Goal: Task Accomplishment & Management: Use online tool/utility

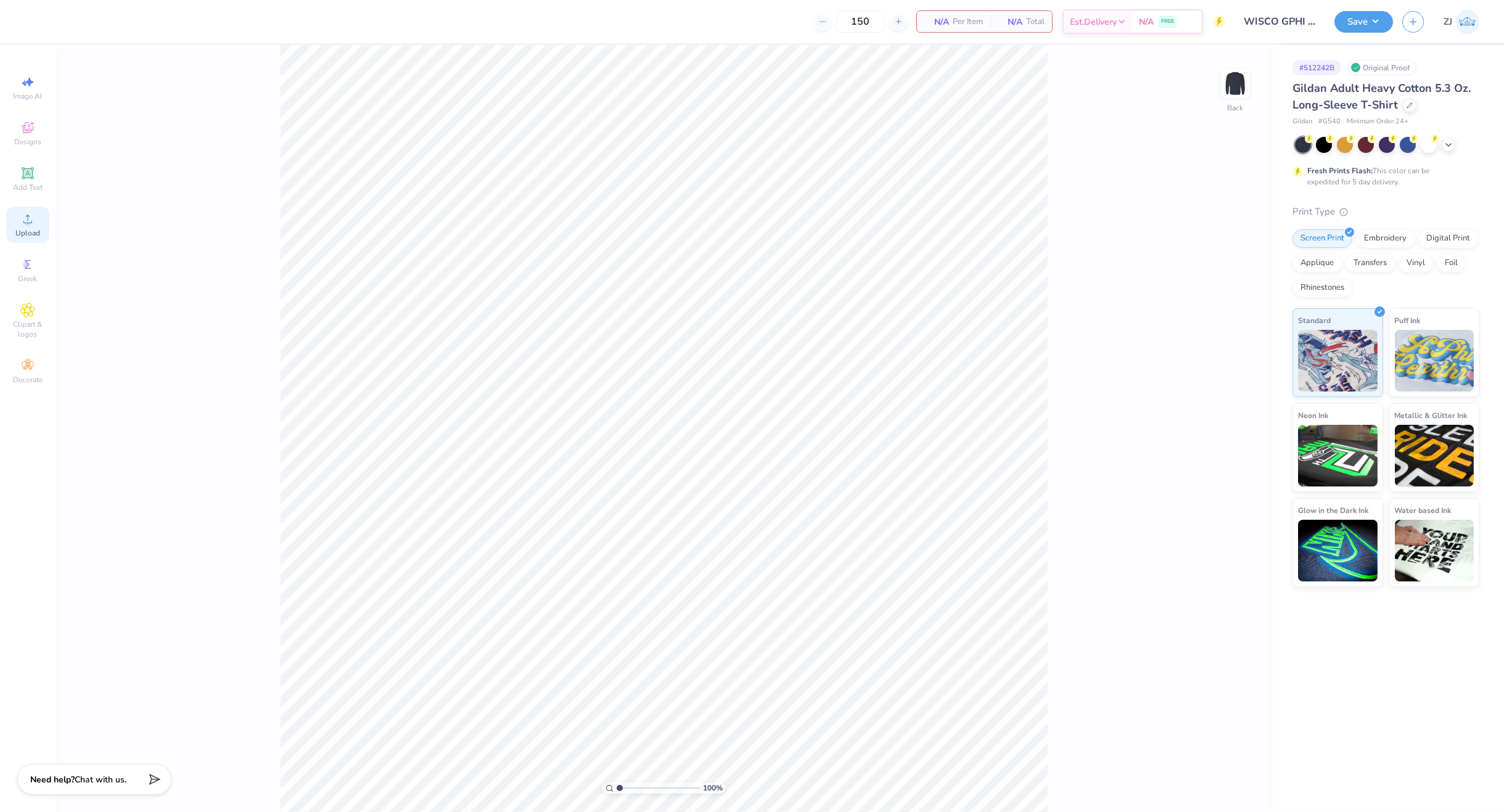
click at [33, 221] on icon at bounding box center [28, 218] width 15 height 15
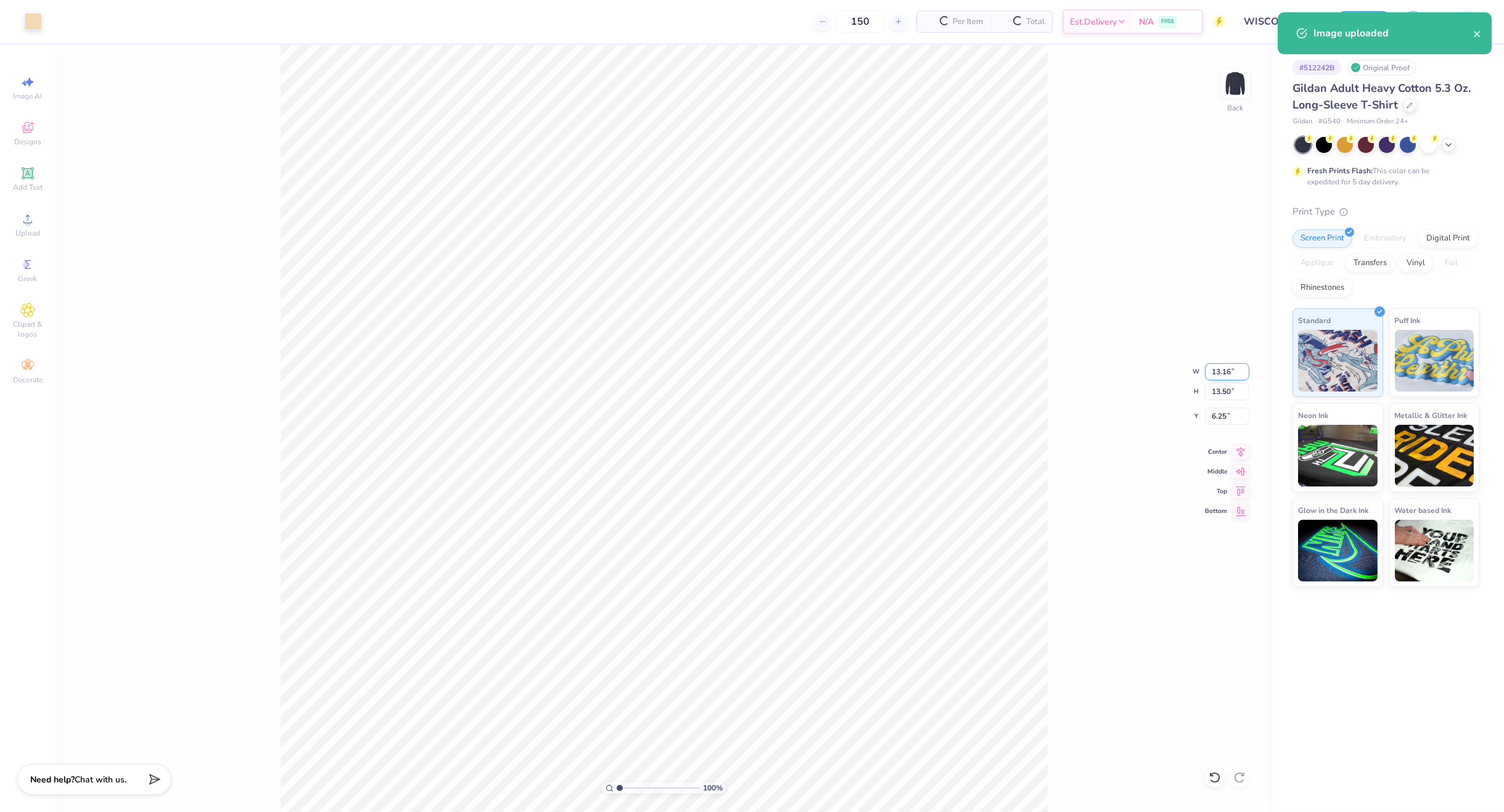
click at [1224, 367] on input "13.16" at bounding box center [1227, 372] width 44 height 17
type input "3.50"
type input "3.59"
type input "11.20"
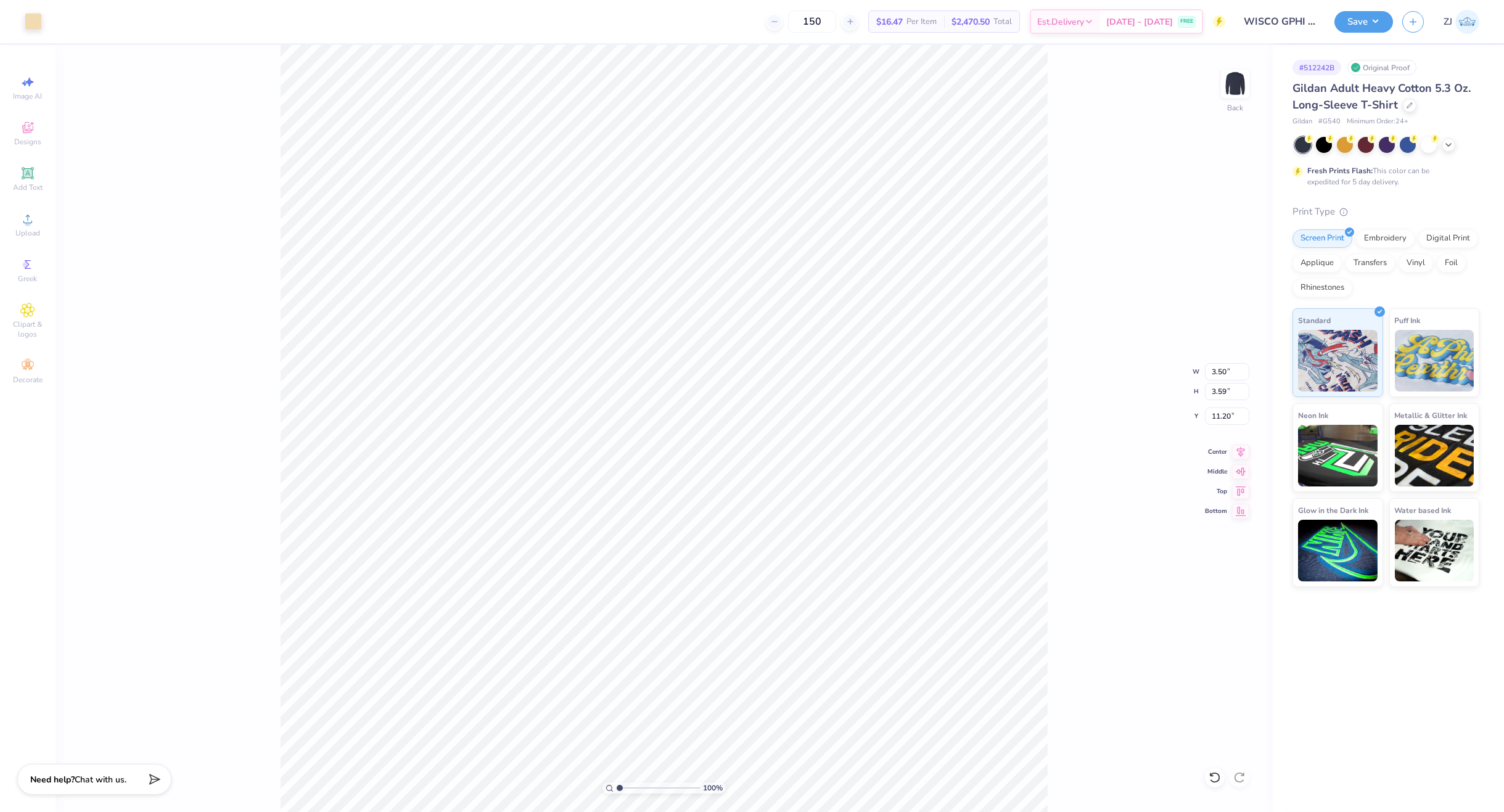
type input "3.00"
click at [1235, 95] on img at bounding box center [1235, 83] width 50 height 50
click at [15, 227] on div "Upload" at bounding box center [28, 225] width 43 height 37
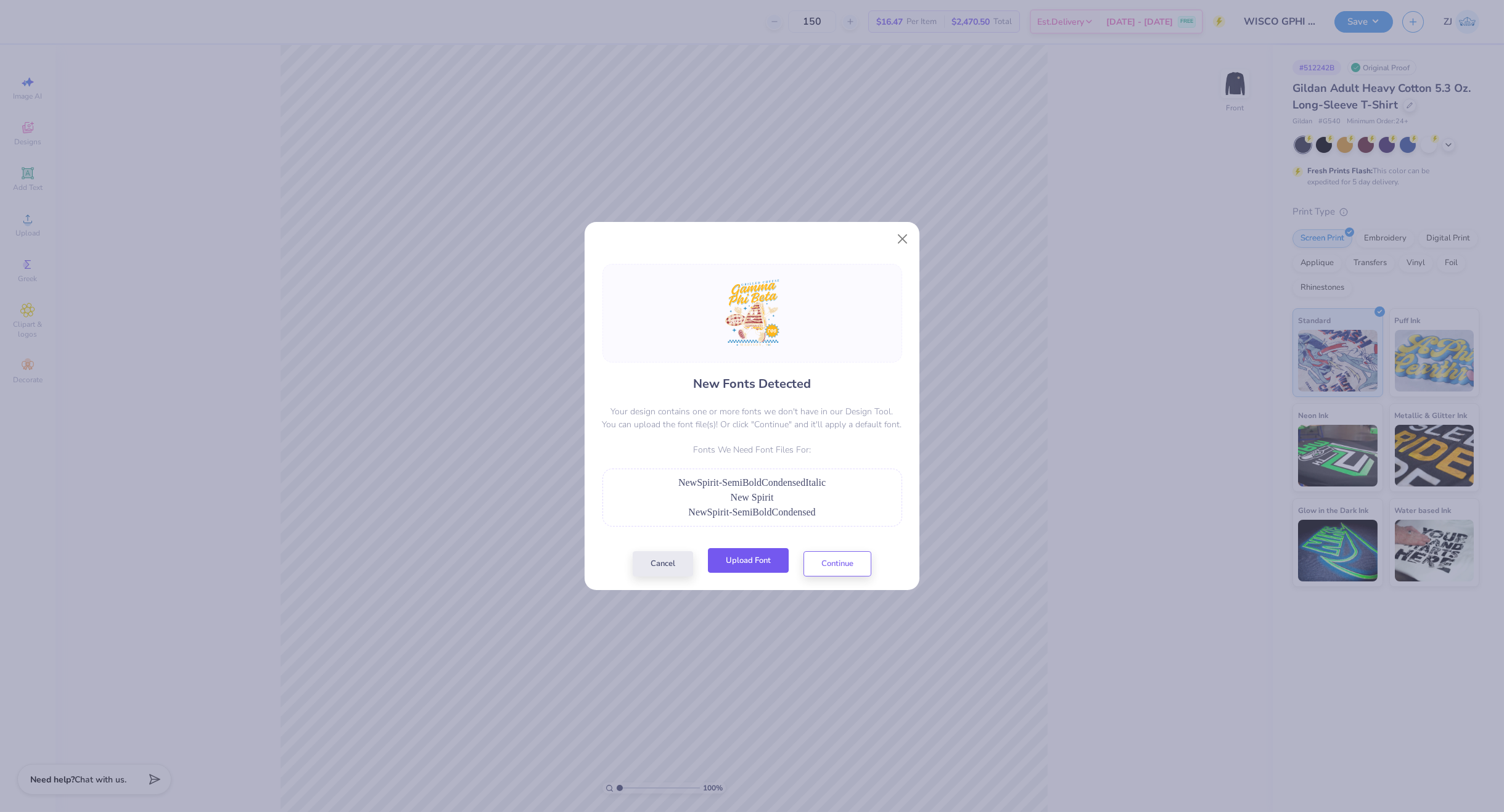
click at [749, 560] on button "Upload Font" at bounding box center [748, 561] width 81 height 26
click at [749, 562] on button "Upload Font" at bounding box center [748, 561] width 81 height 26
click at [822, 566] on button "Continue" at bounding box center [837, 561] width 68 height 26
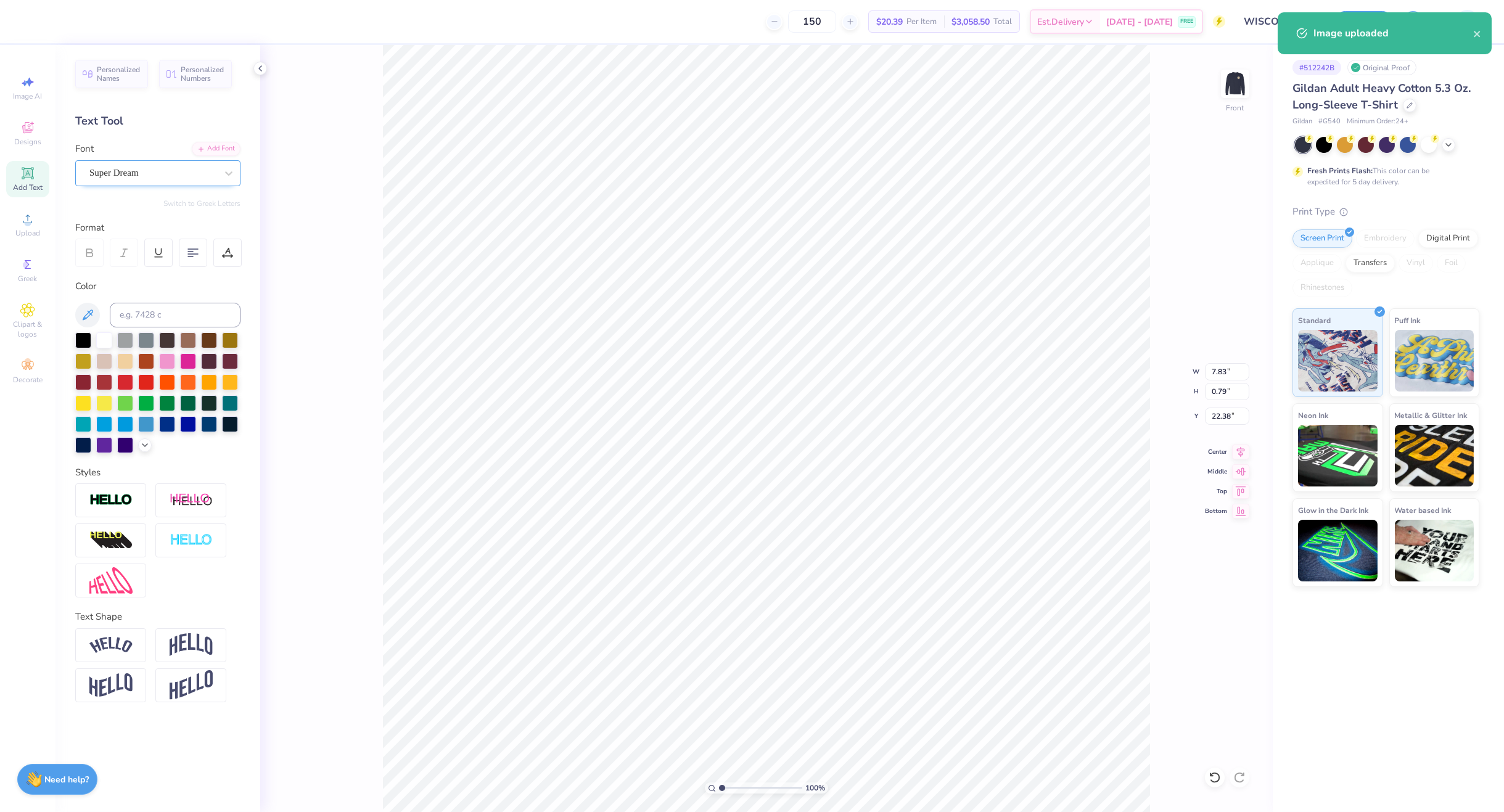
click at [124, 168] on div "Super Dream" at bounding box center [152, 172] width 129 height 19
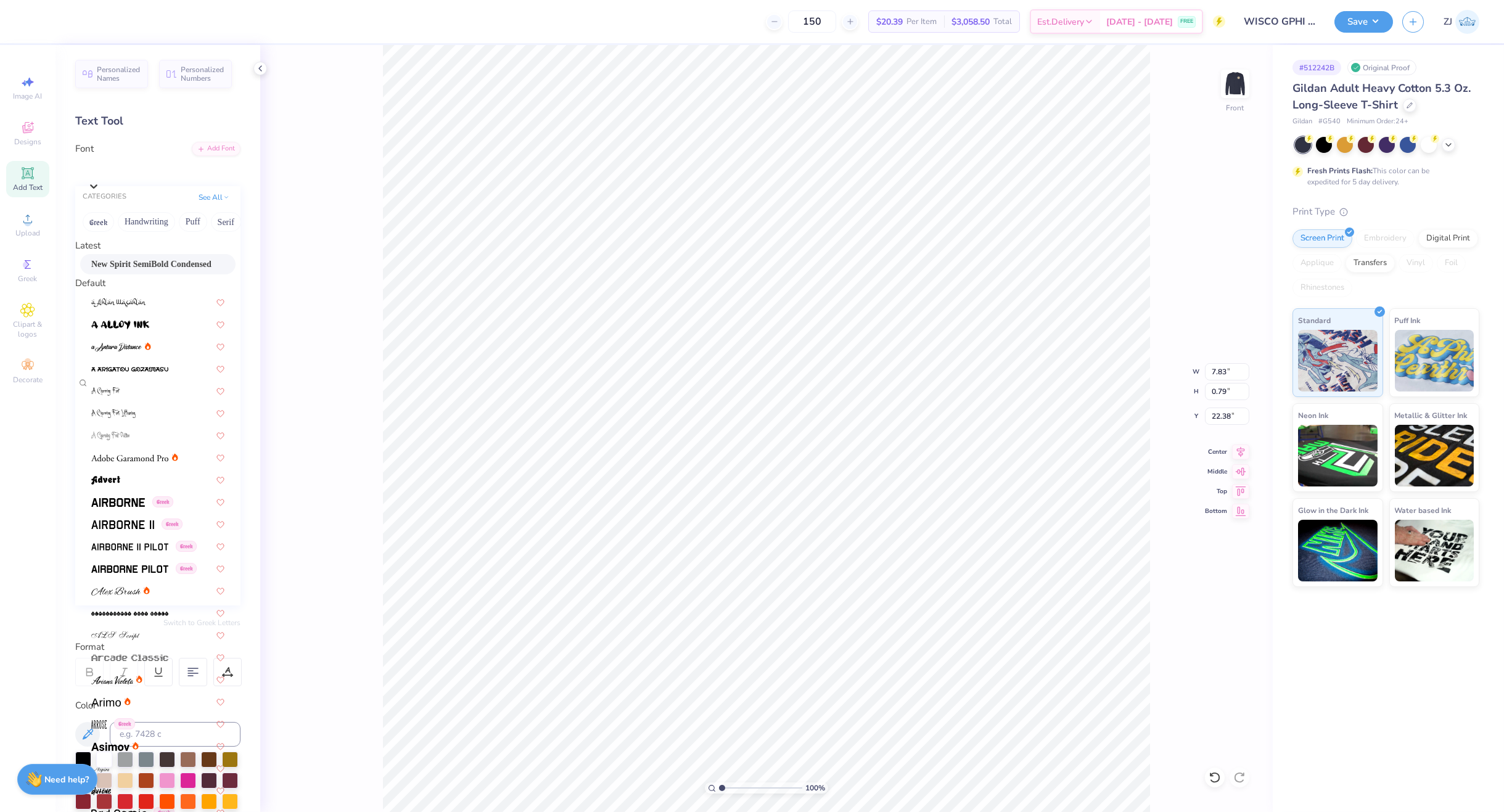
click at [132, 270] on span "New Spirit SemiBold Condensed" at bounding box center [150, 264] width 120 height 13
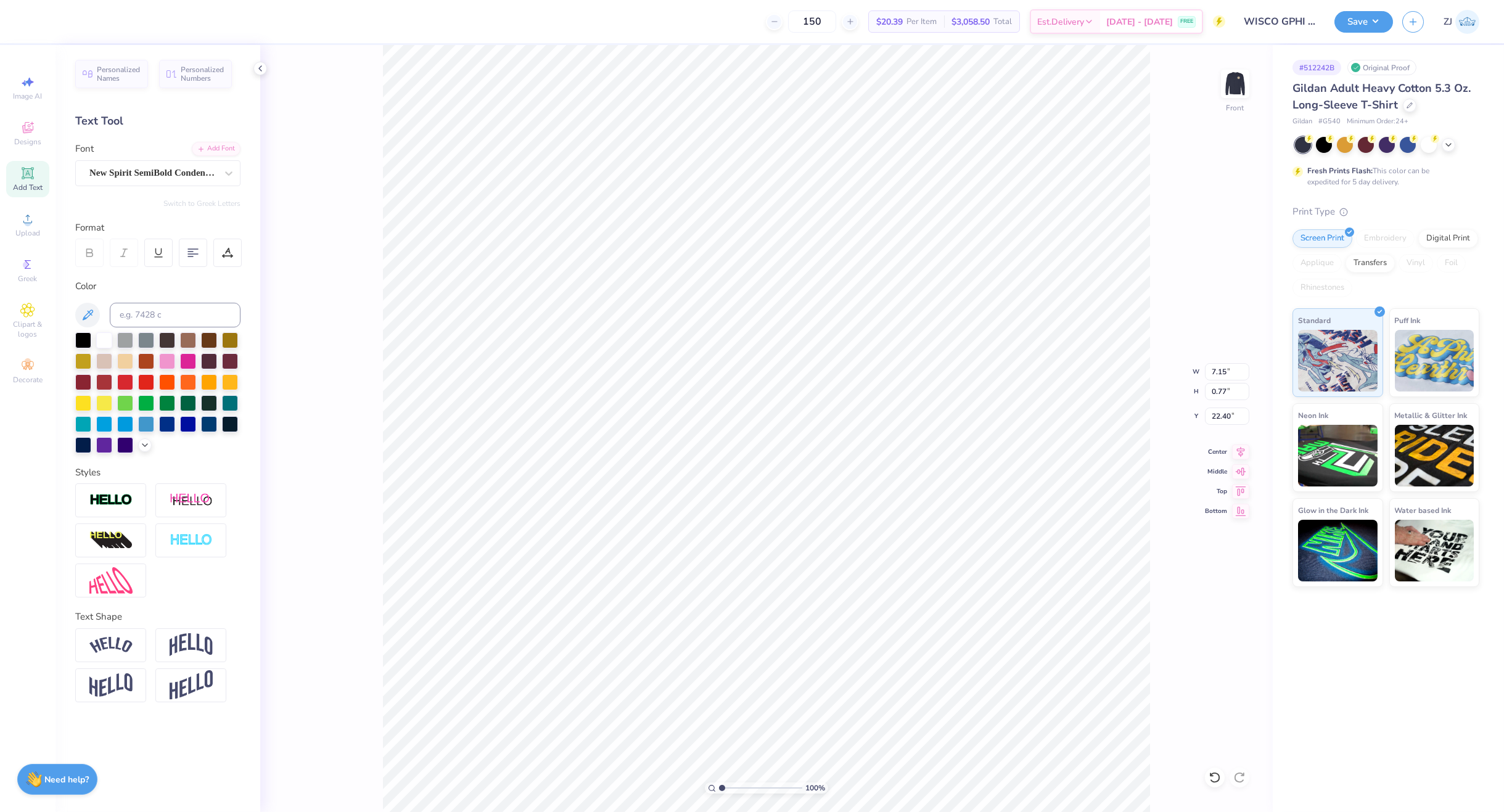
type input "7.15"
type input "0.77"
type input "22.40"
type input "9.79"
type input "1.75"
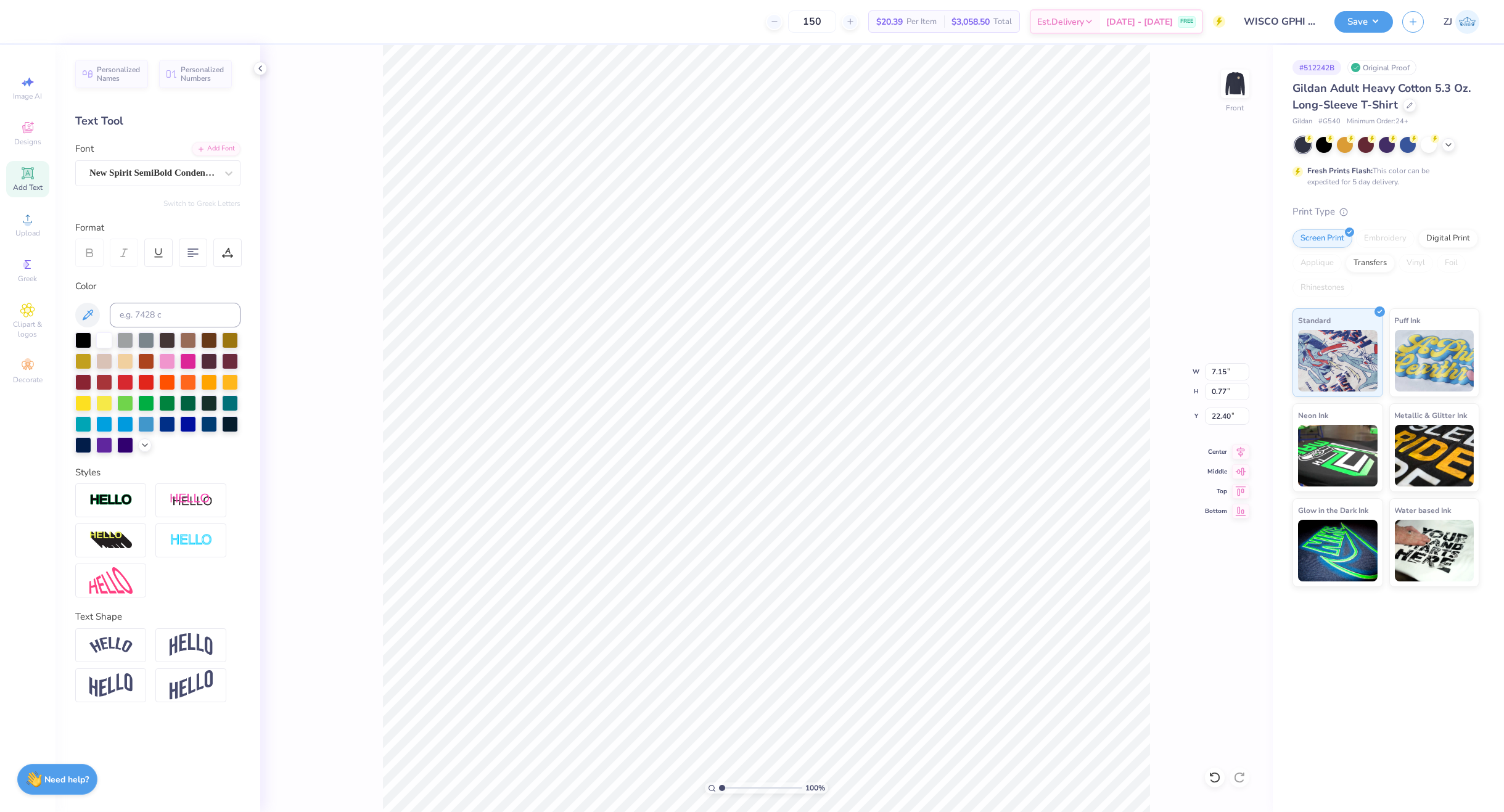
type input "4.57"
click at [158, 162] on div "Super Dream" at bounding box center [158, 173] width 165 height 26
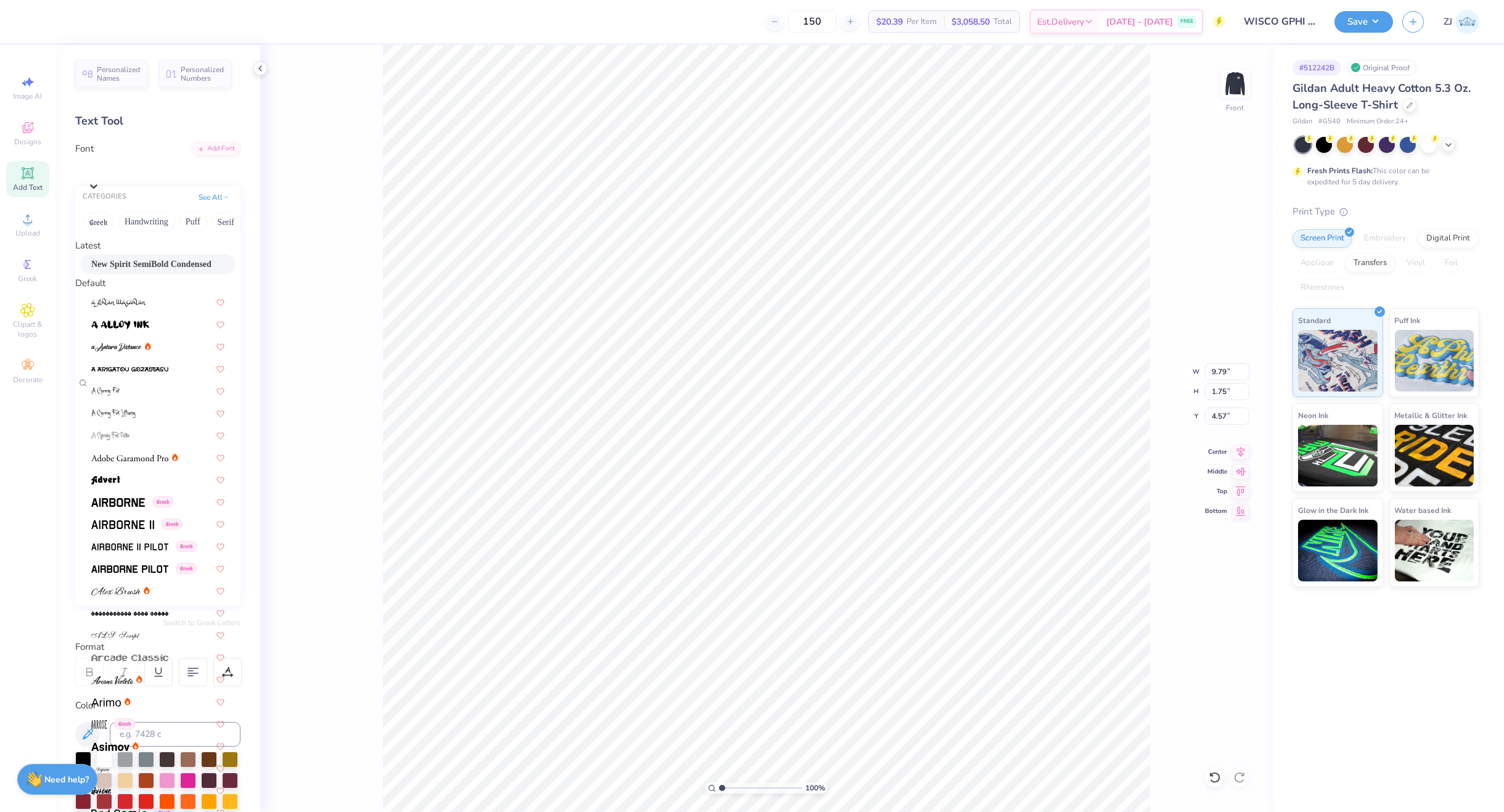
click at [133, 271] on span "New Spirit SemiBold Condensed" at bounding box center [150, 264] width 120 height 13
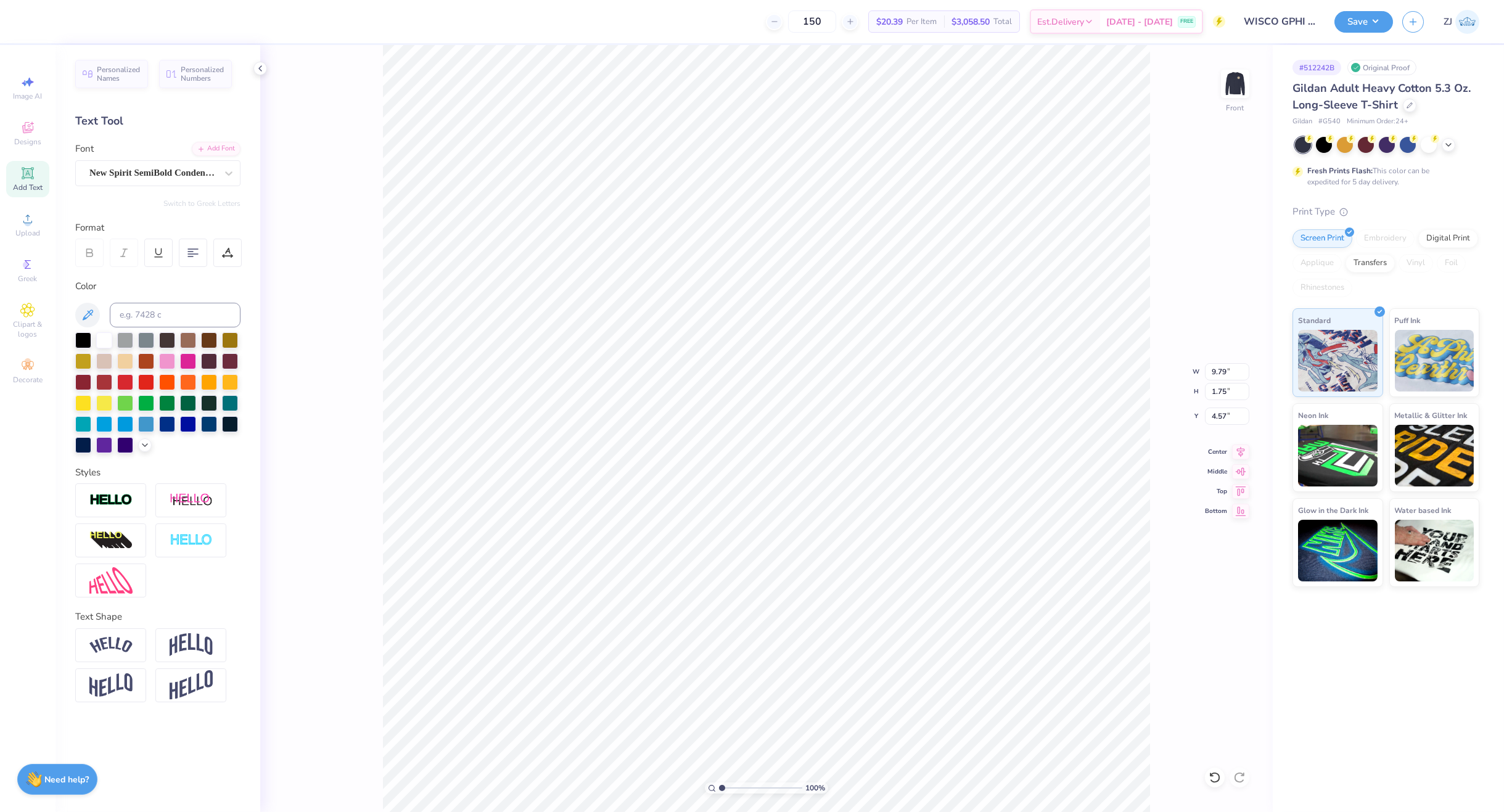
type input "8.78"
type input "1.64"
type input "4.68"
click at [1239, 453] on icon at bounding box center [1240, 450] width 17 height 15
type input "15.00"
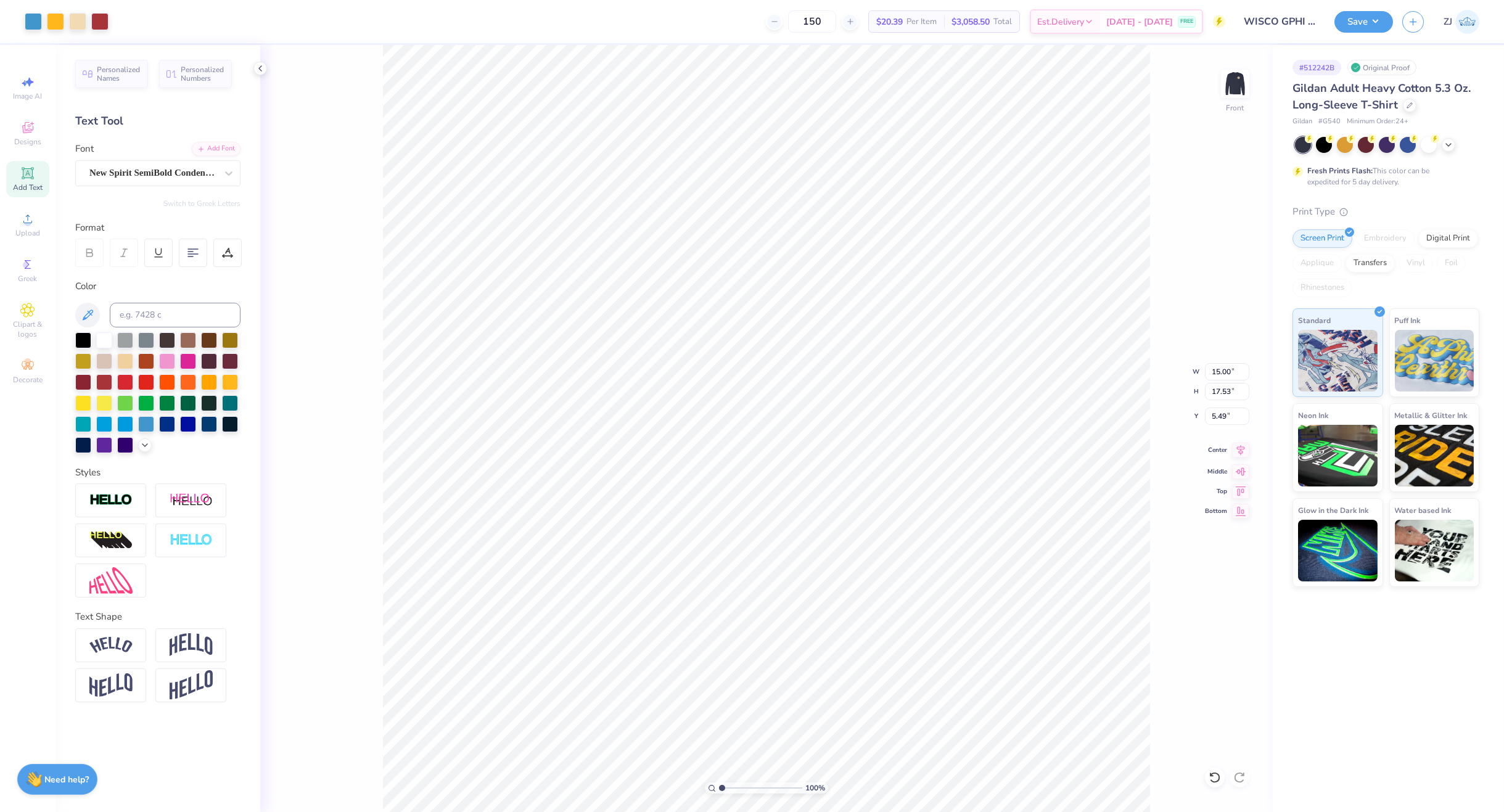
type input "17.53"
type input "5.49"
click at [1242, 448] on icon at bounding box center [1240, 450] width 17 height 15
type input "15.00"
type input "17.53"
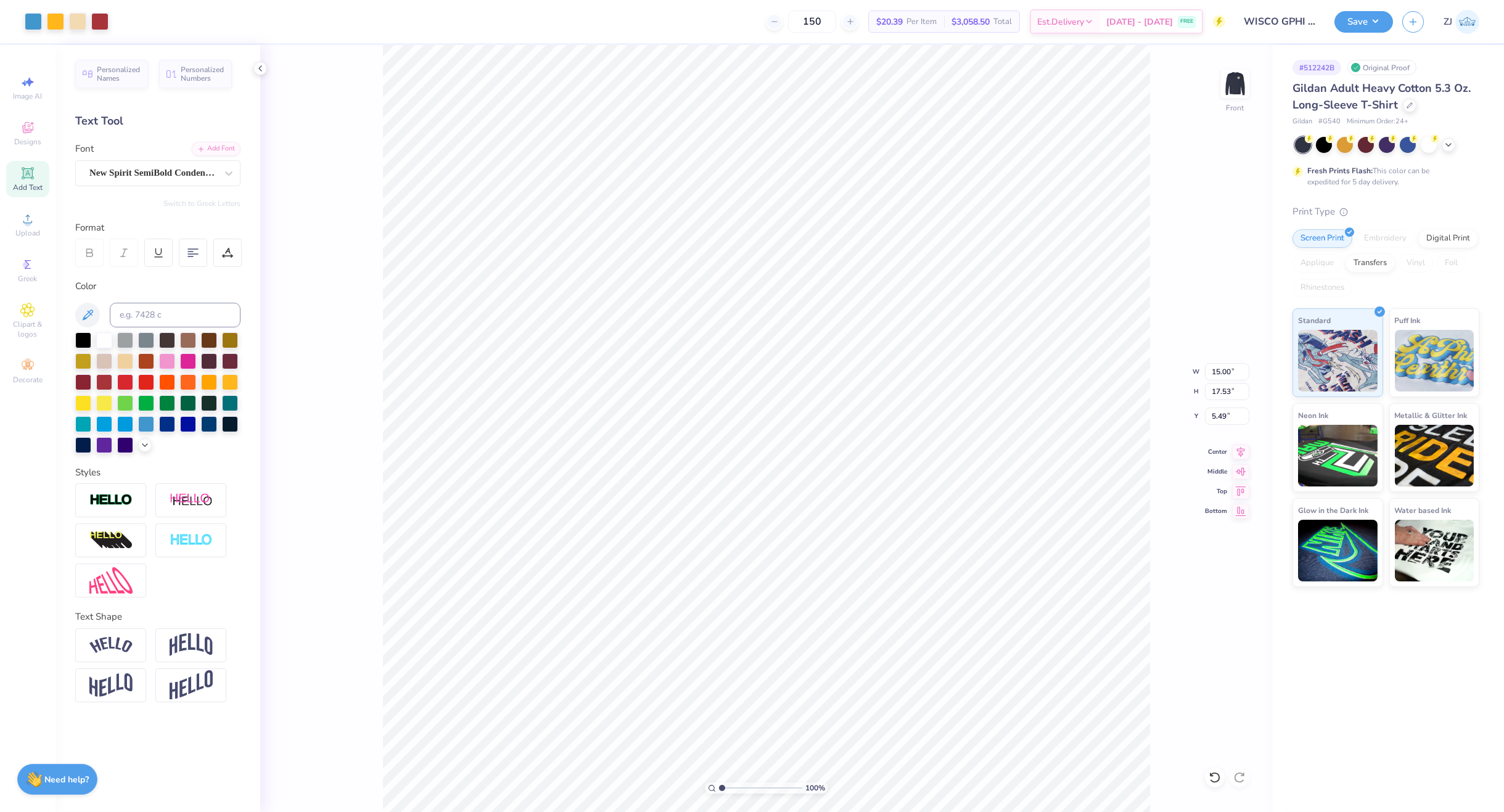
type input "5.49"
type input "8.78"
type input "1.64"
type input "4.68"
type input "7.15"
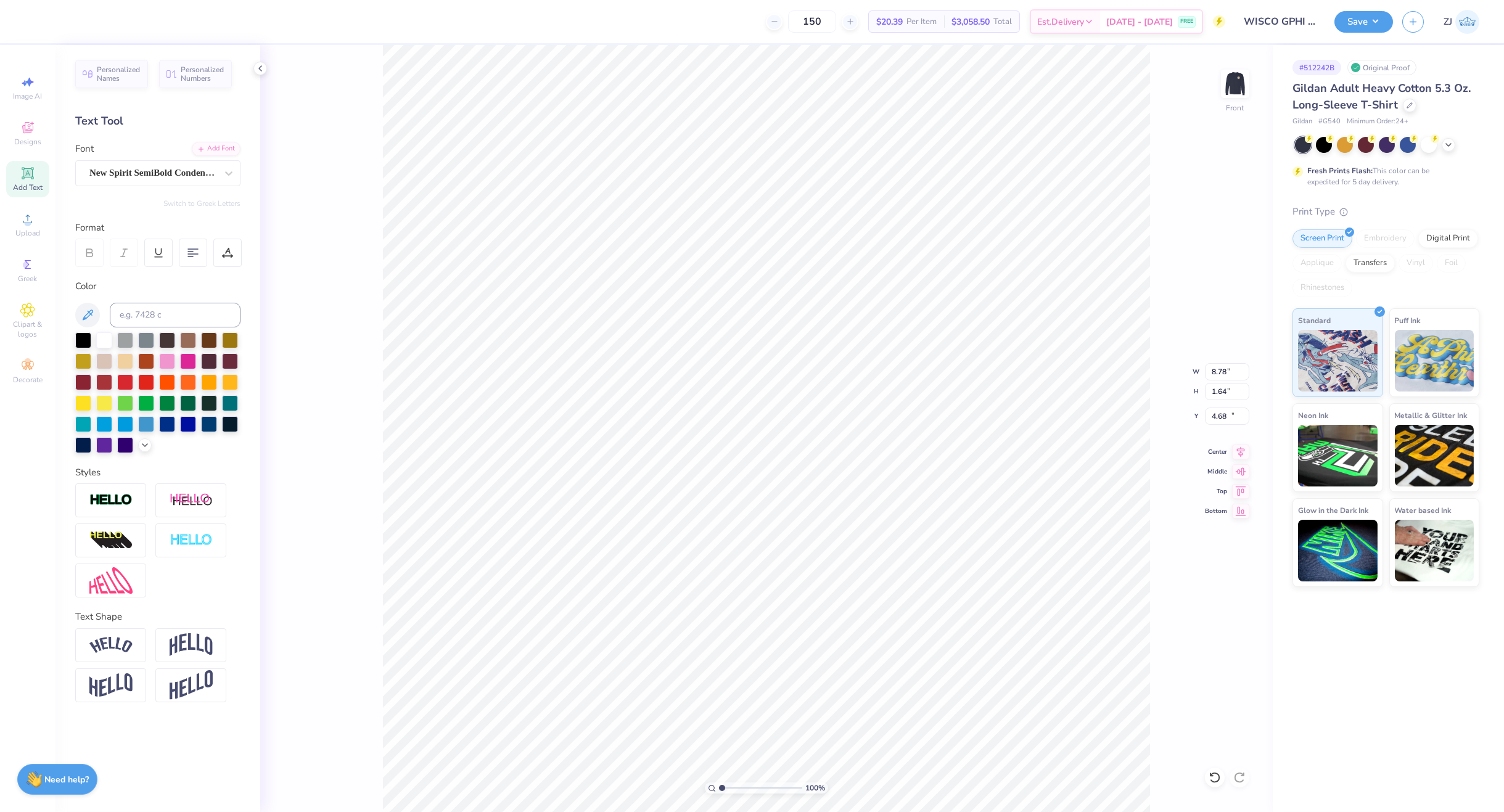
type input "0.77"
type input "22.40"
click at [121, 584] on img at bounding box center [110, 580] width 43 height 27
type input "5.51"
type input "1.25"
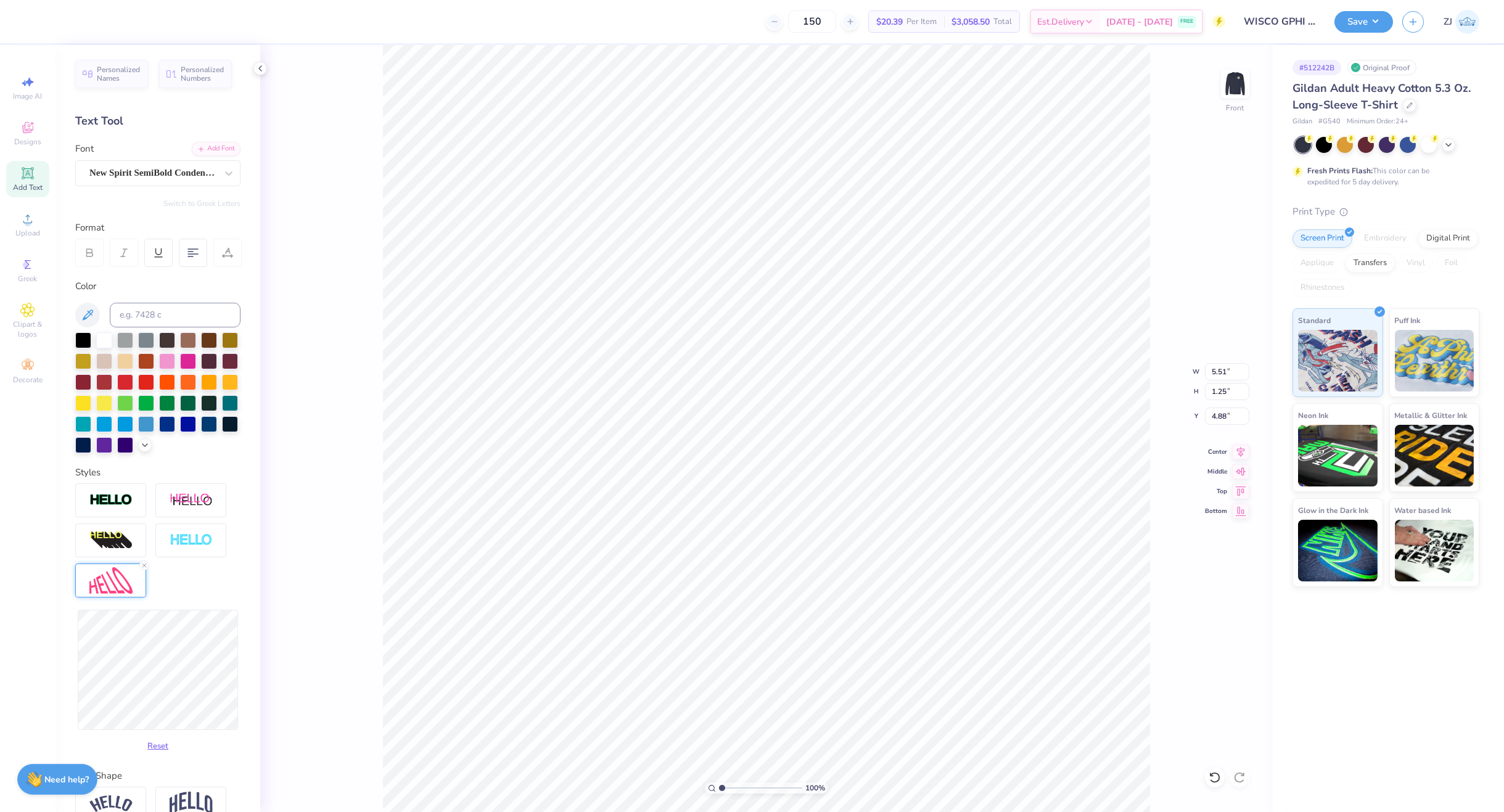
type input "4.88"
type textarea "G R I L L E D C H E E S E"
type textarea "G RILLED CHEESE"
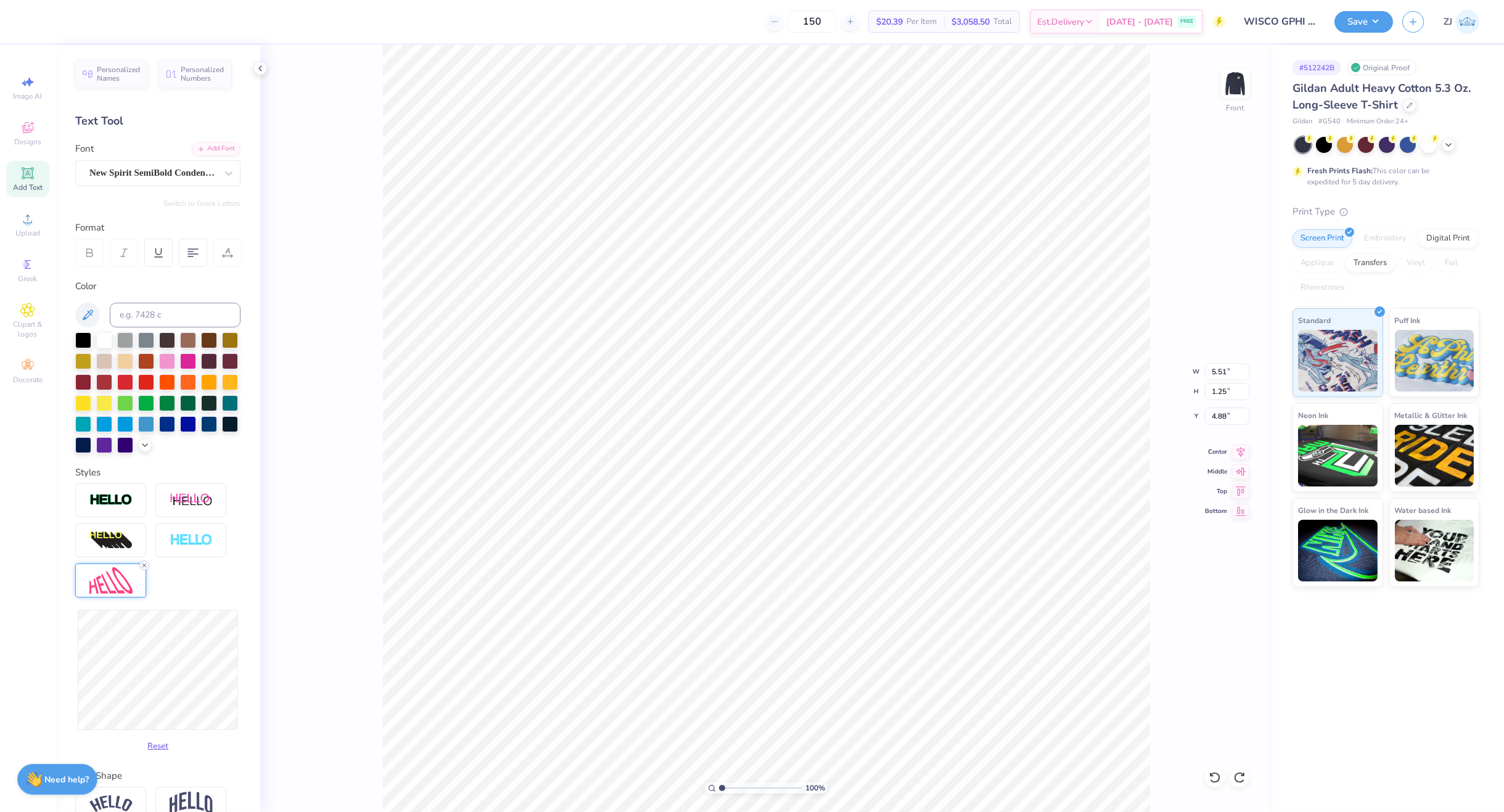
click at [145, 569] on icon at bounding box center [144, 565] width 7 height 7
type textarea "G R I L L E D C H E E S E"
click at [120, 593] on img at bounding box center [110, 580] width 43 height 27
type input "9.04"
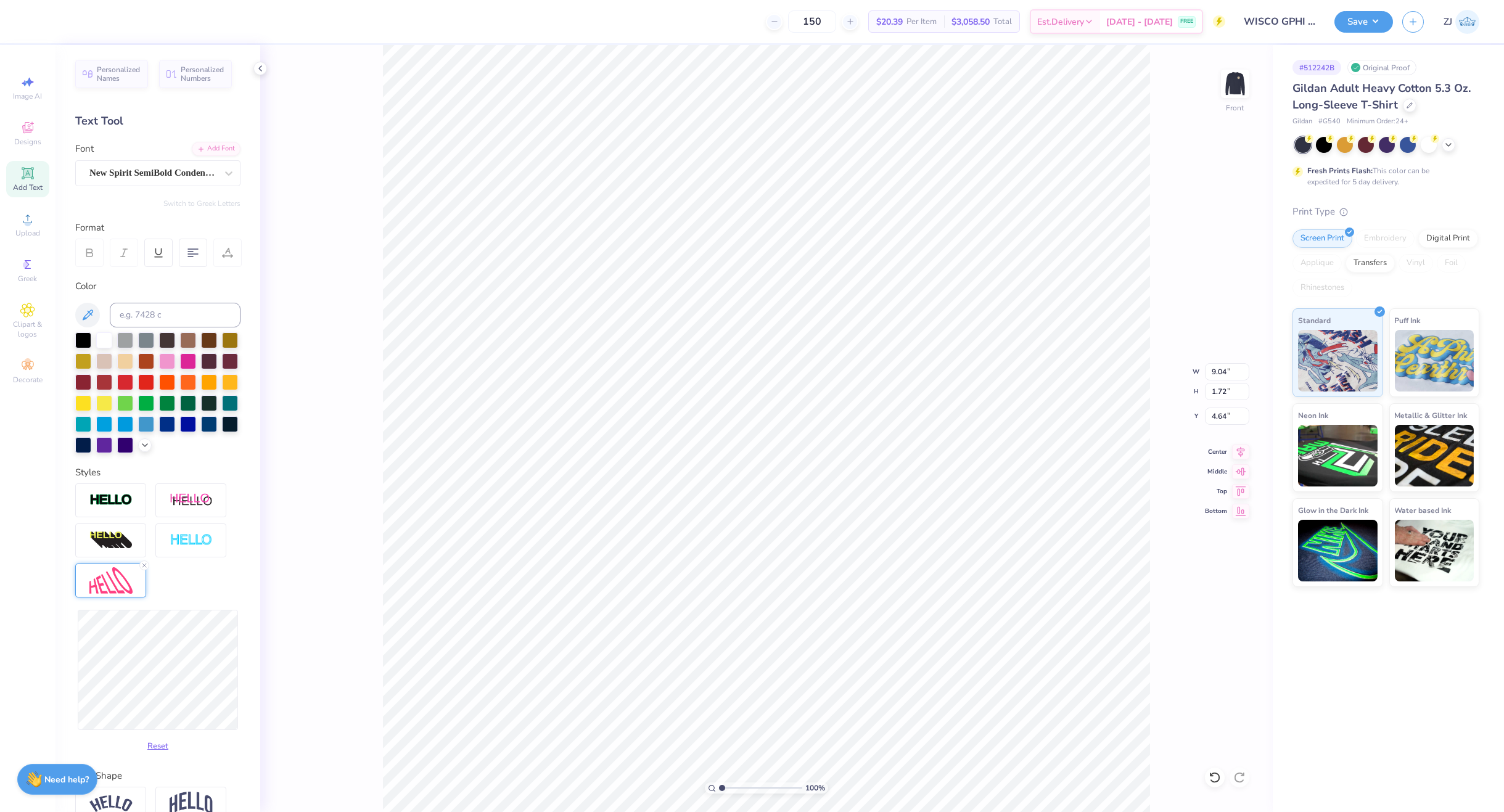
type input "1.72"
type input "4.64"
type input "15.00"
type input "17.53"
type input "5.49"
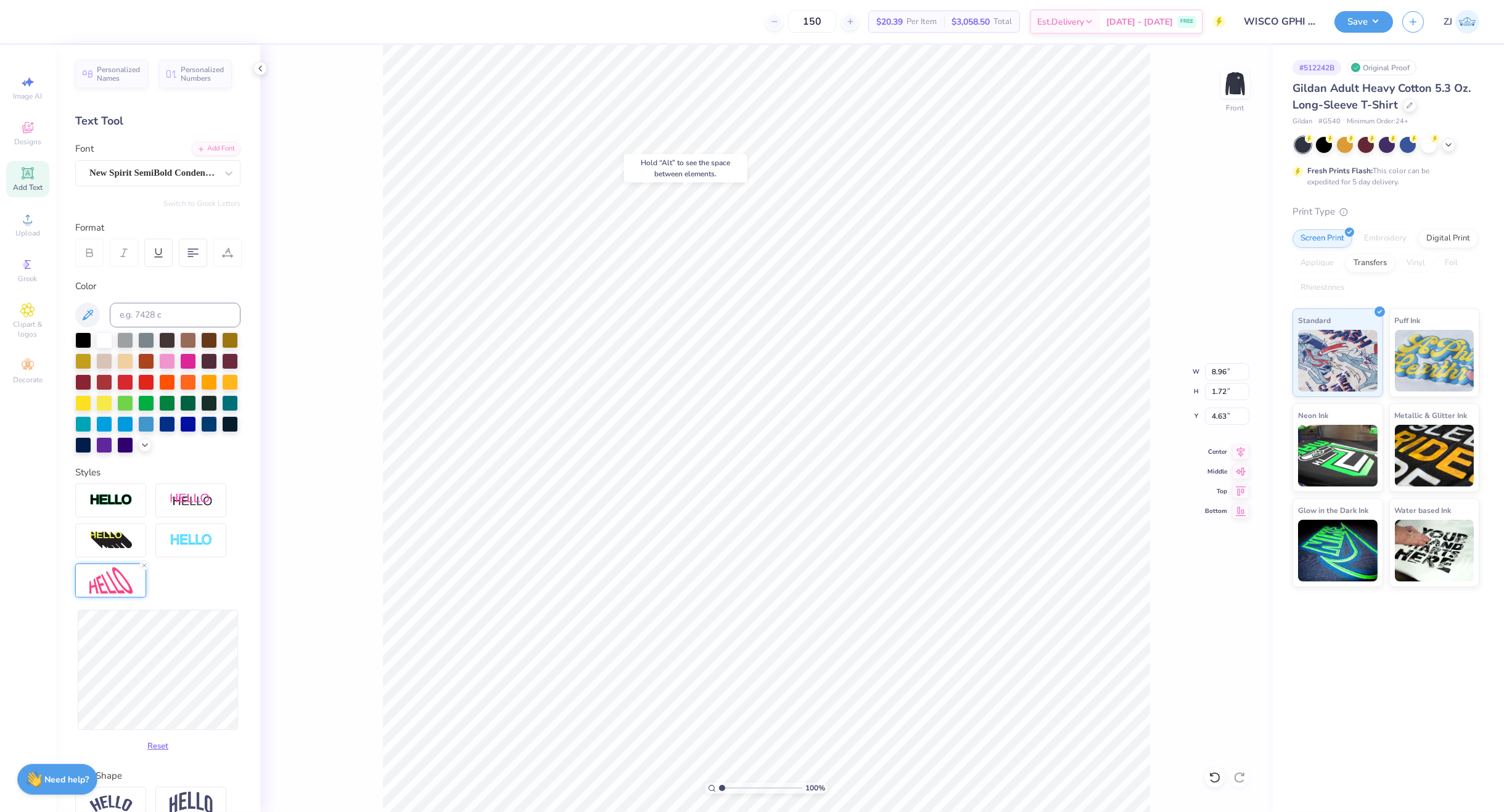
type input "4.63"
click at [1223, 386] on input "18.55" at bounding box center [1227, 391] width 44 height 17
type input "15"
type input "12.13"
type input "15.00"
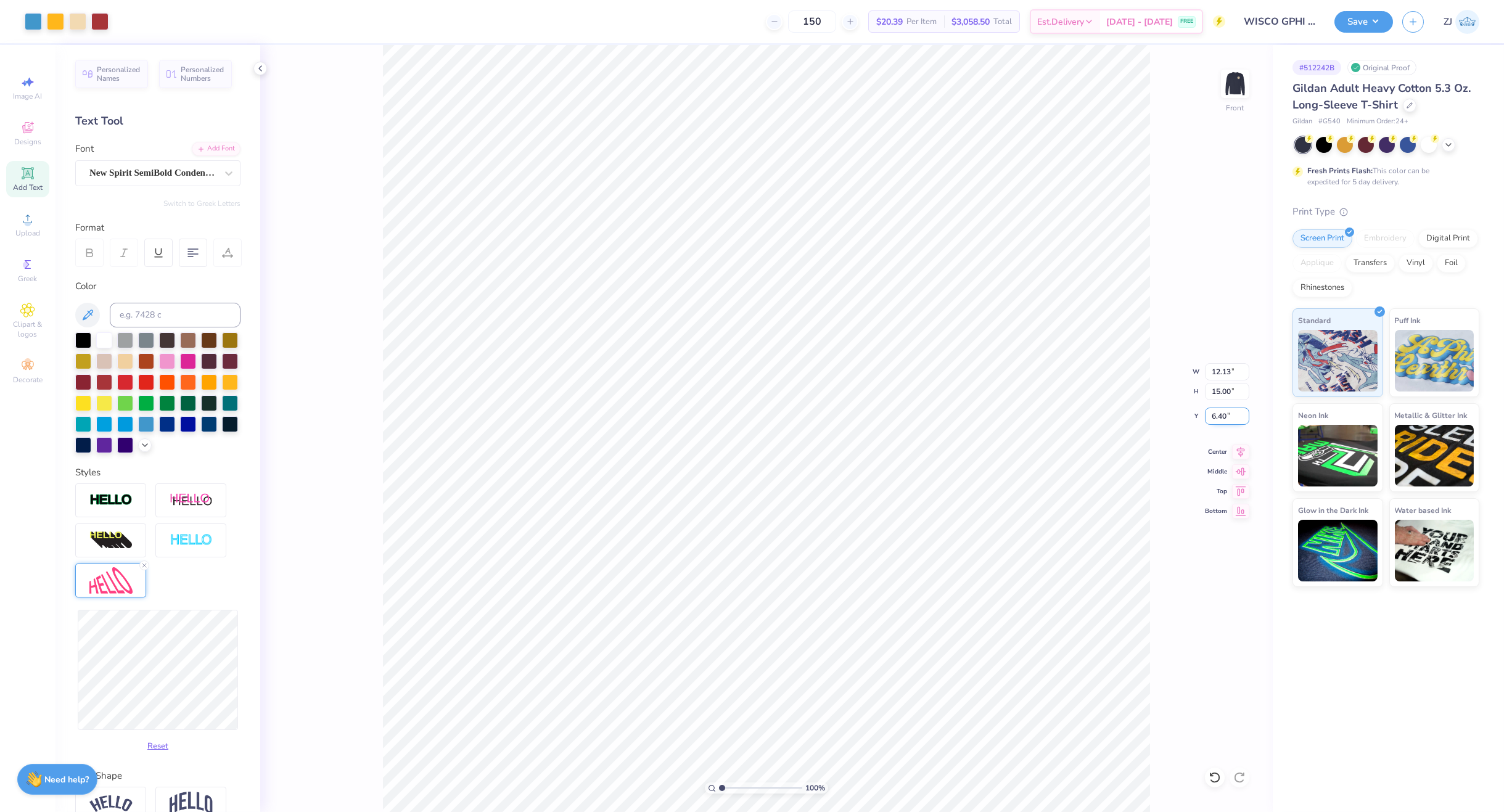
click at [1228, 412] on input "6.40" at bounding box center [1227, 416] width 44 height 17
type input "3.00"
click at [1354, 24] on button "Save" at bounding box center [1364, 20] width 59 height 22
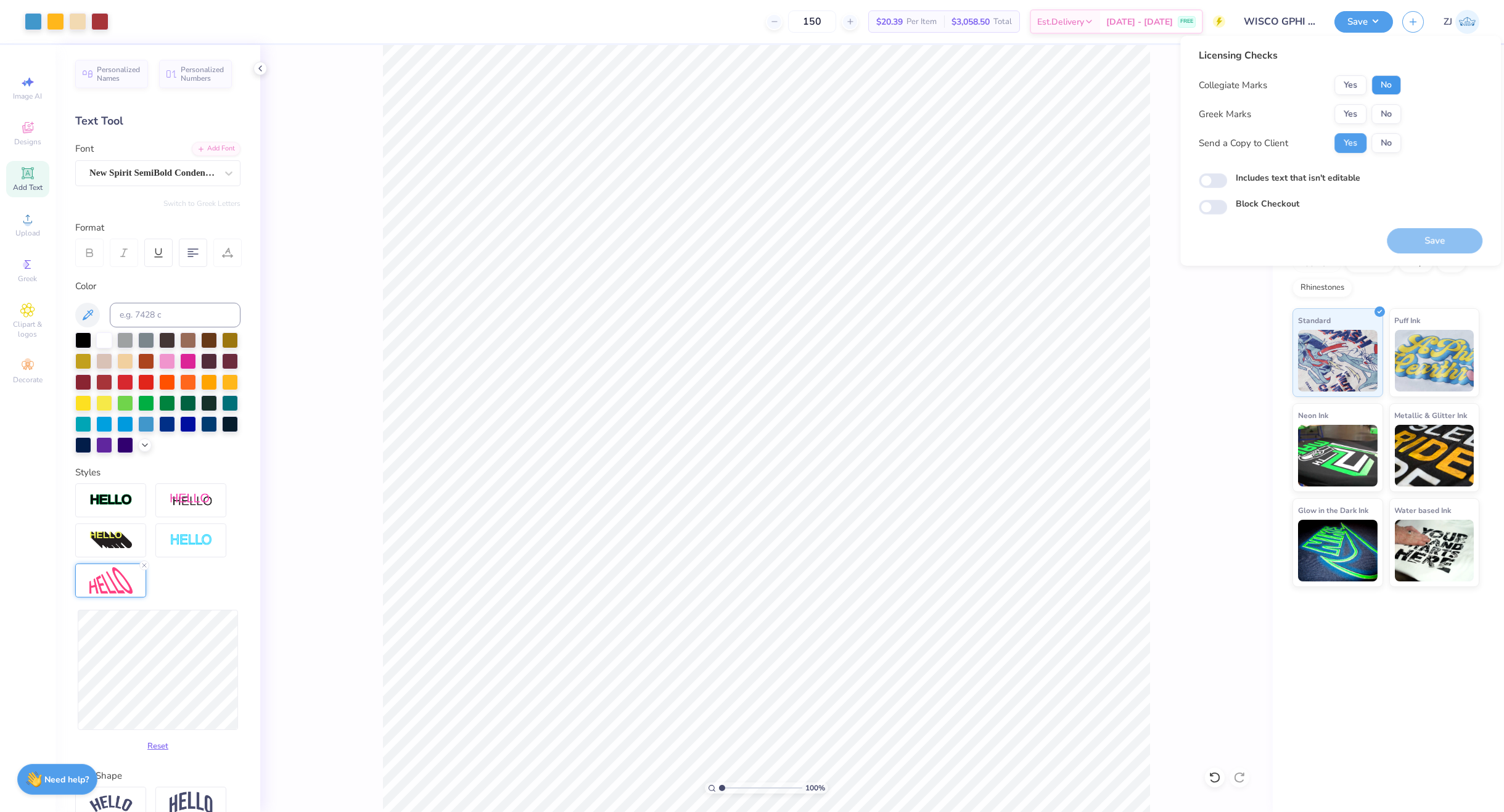
click at [1377, 82] on button "No" at bounding box center [1386, 84] width 29 height 19
click at [1348, 113] on button "Yes" at bounding box center [1350, 114] width 32 height 19
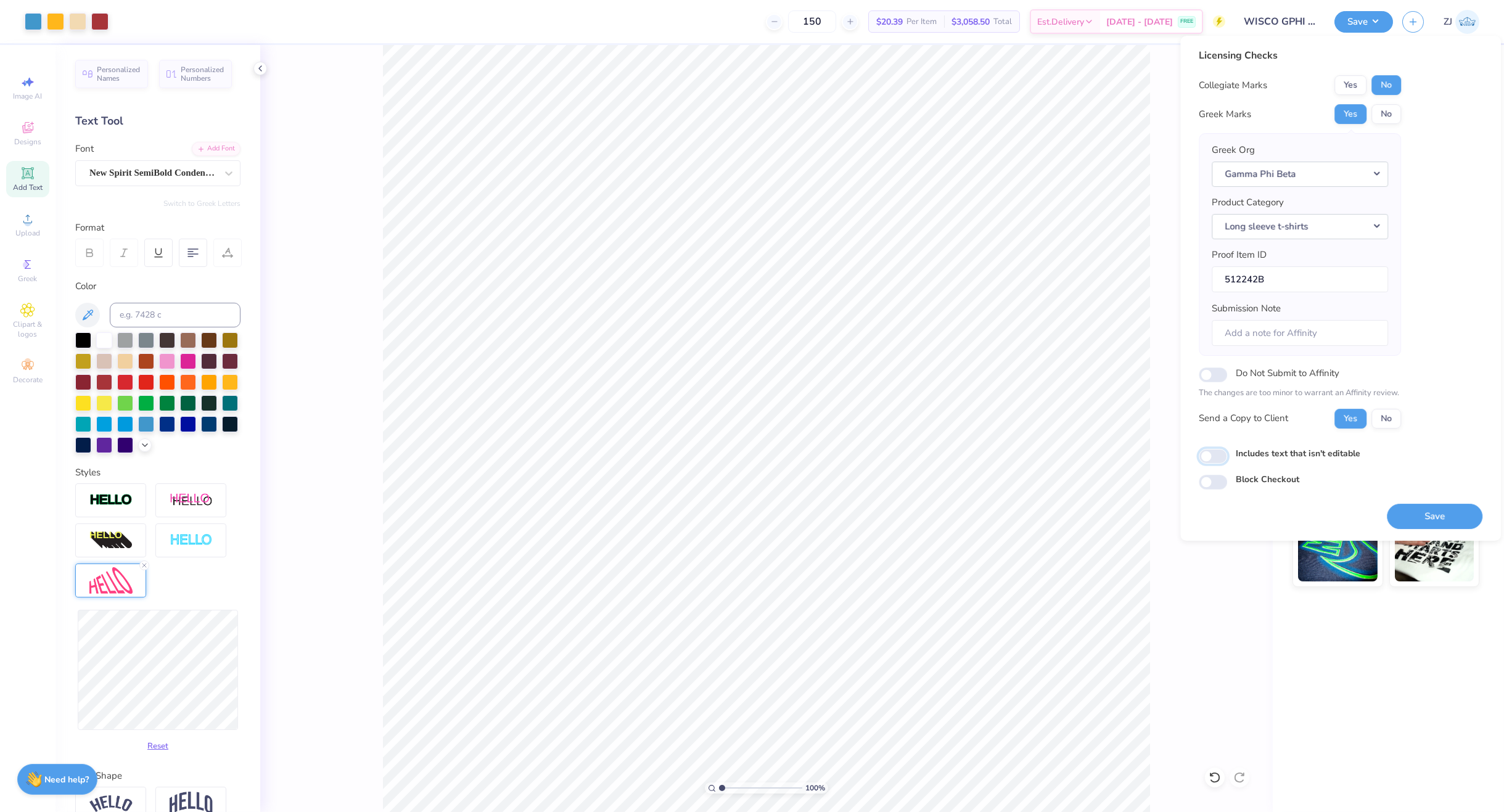
click at [1216, 459] on input "Includes text that isn't editable" at bounding box center [1212, 456] width 28 height 15
checkbox input "true"
click at [1430, 510] on button "Save" at bounding box center [1434, 517] width 95 height 26
click at [1376, 19] on button "Save" at bounding box center [1364, 20] width 59 height 22
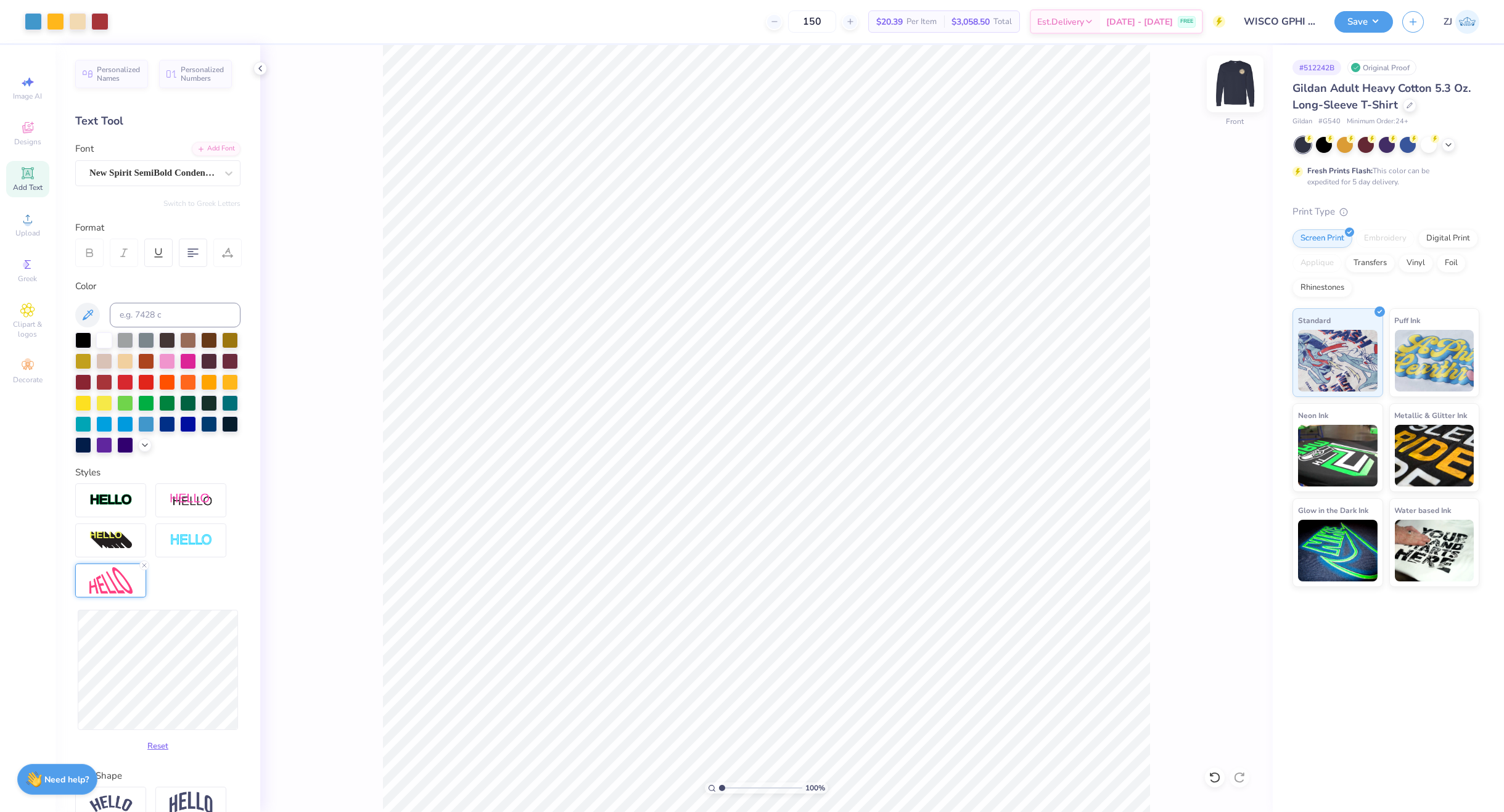
click at [1235, 76] on img at bounding box center [1235, 83] width 50 height 50
click at [31, 217] on icon at bounding box center [28, 218] width 15 height 15
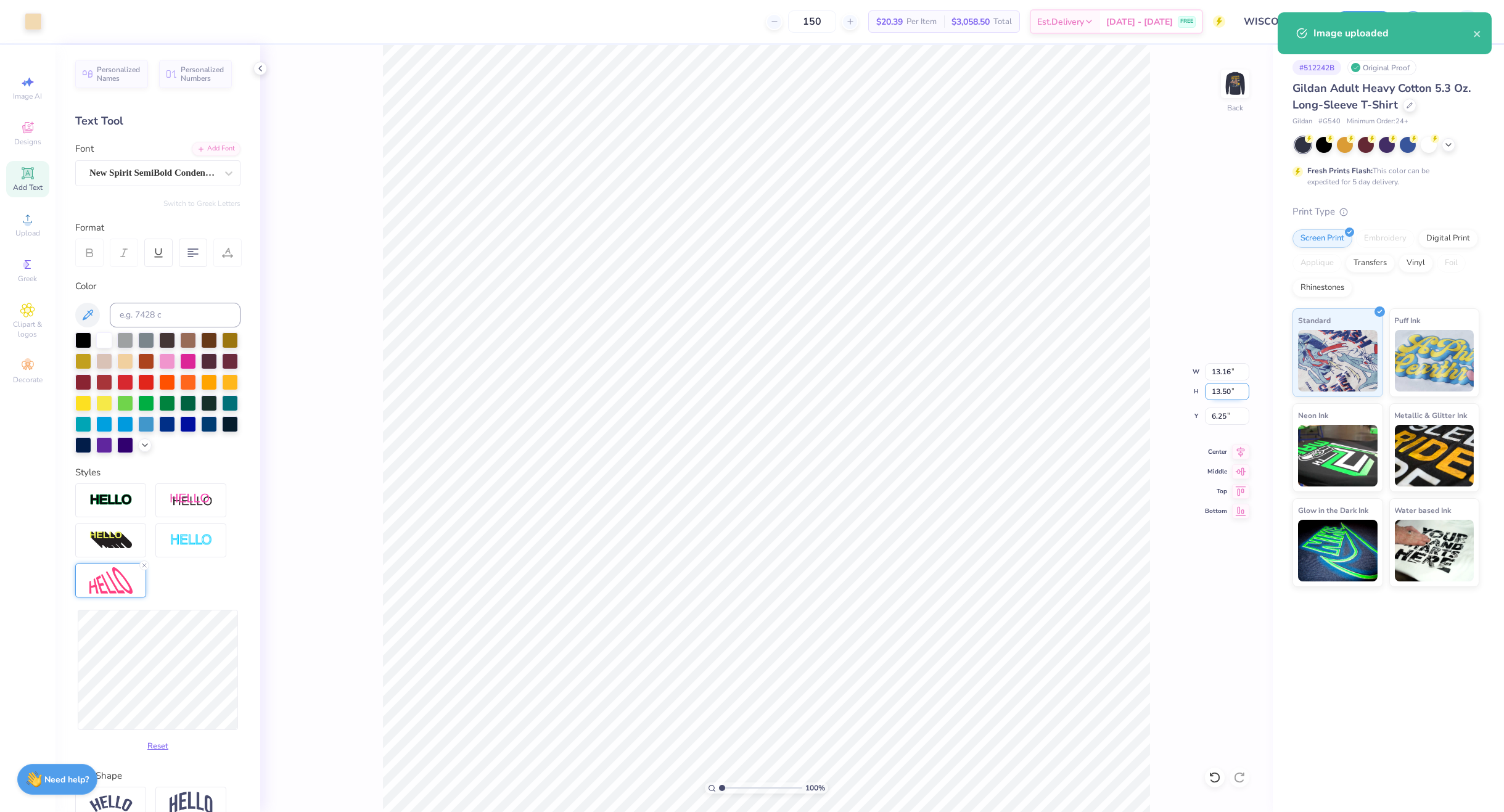
click at [1233, 393] on input "13.50" at bounding box center [1227, 391] width 44 height 17
type input "3.5"
type input "3.41"
type input "3.50"
type input "11.25"
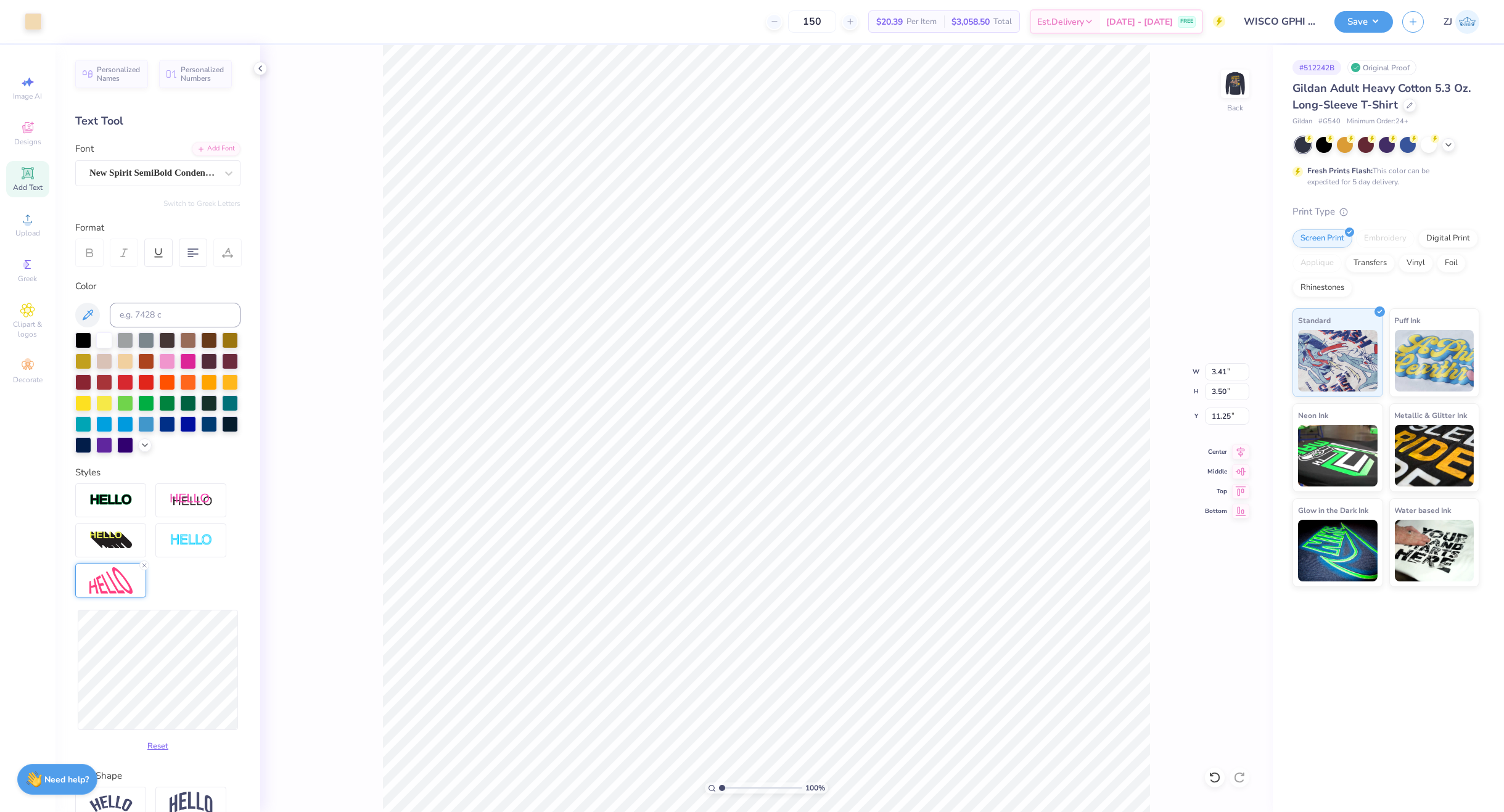
type input "3.00"
click at [1380, 33] on div "Save ZJ" at bounding box center [1419, 21] width 170 height 43
click at [1370, 26] on button "Save" at bounding box center [1364, 20] width 59 height 22
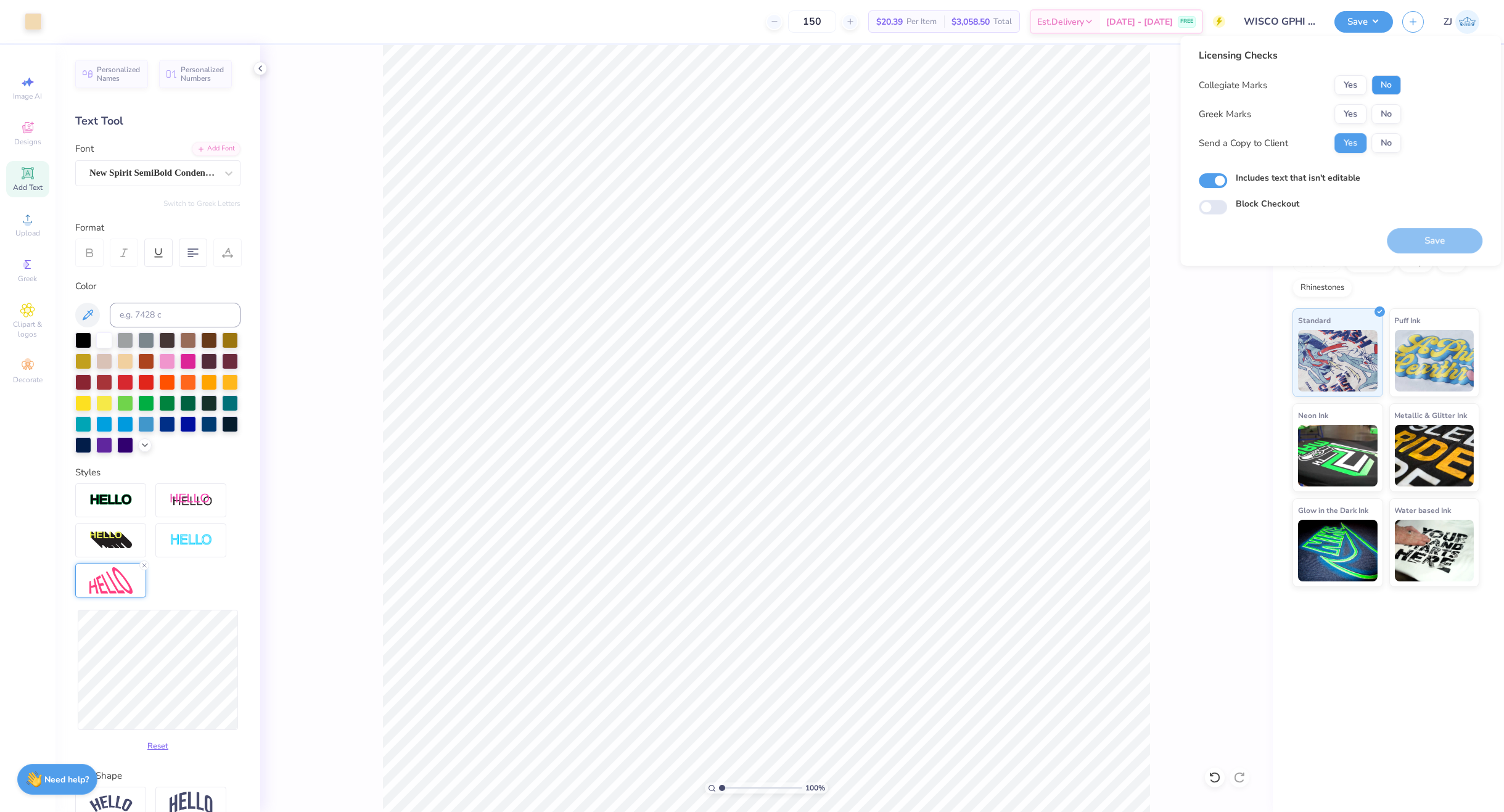
click at [1389, 80] on button "No" at bounding box center [1386, 84] width 29 height 19
click at [1354, 127] on div "Collegiate Marks Yes No Greek Marks Yes No Send a Copy to Client Yes No" at bounding box center [1299, 114] width 202 height 78
click at [1353, 114] on button "Yes" at bounding box center [1350, 114] width 32 height 19
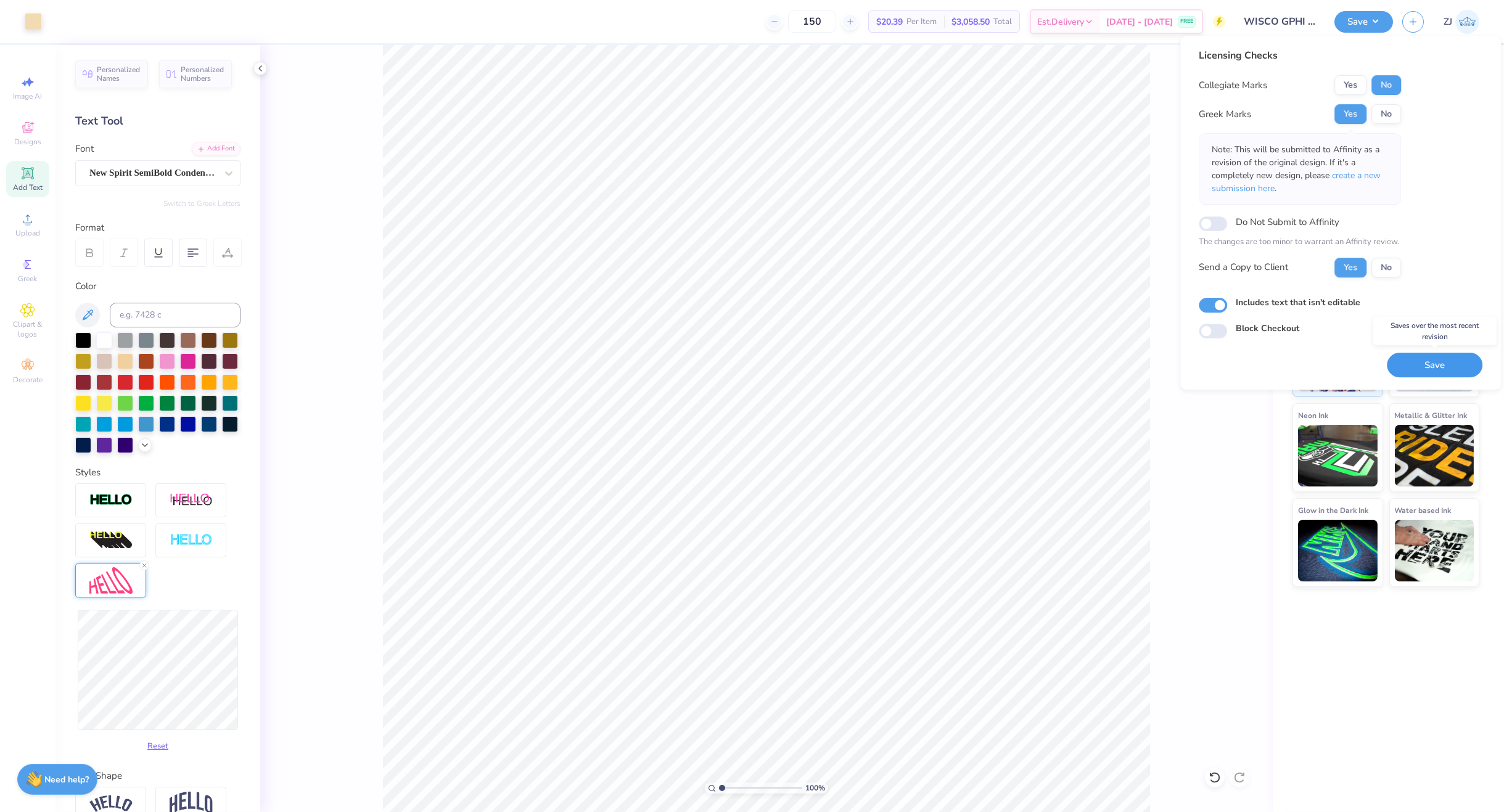
click at [1433, 365] on button "Save" at bounding box center [1434, 365] width 95 height 26
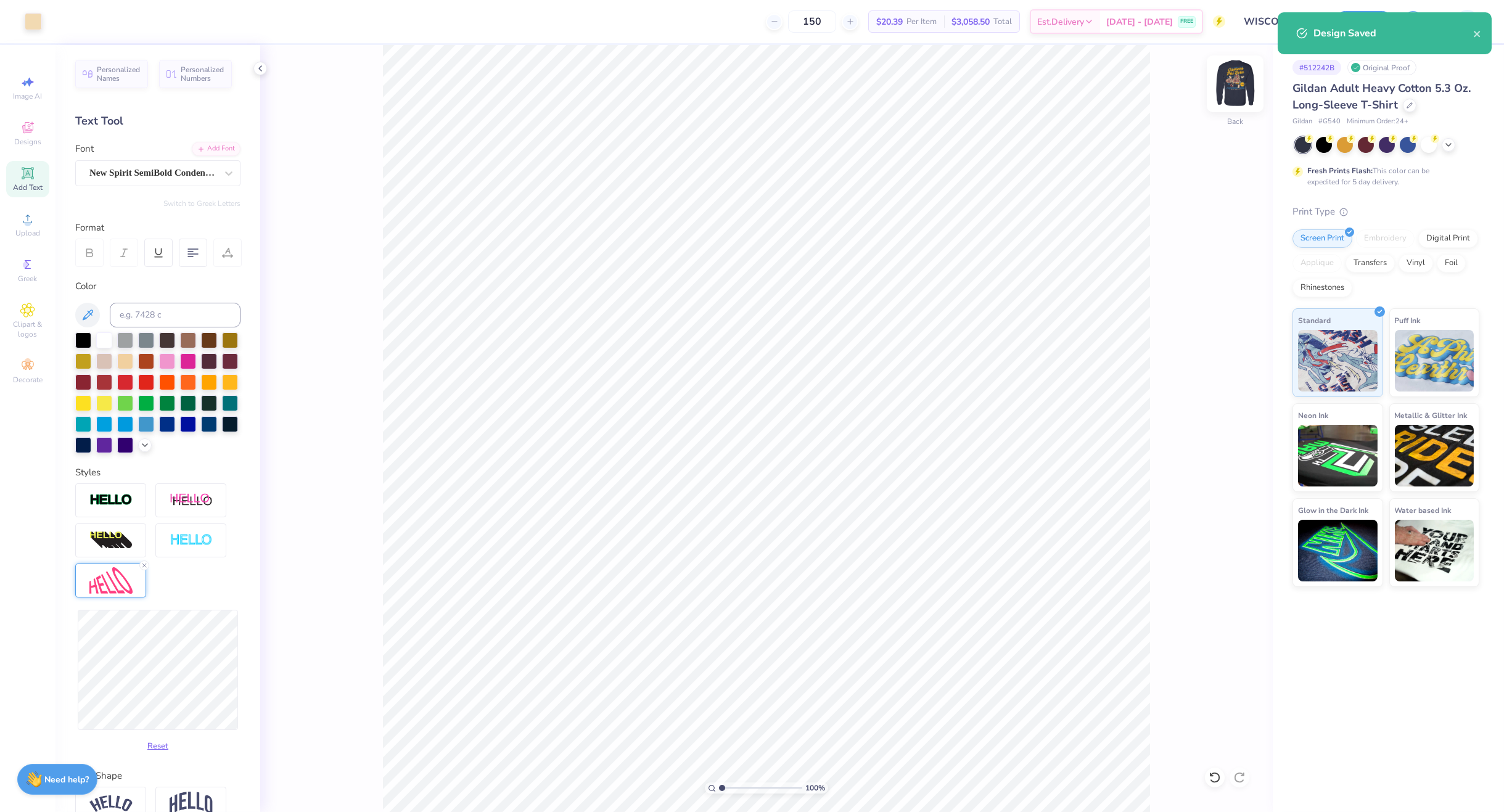
click at [1228, 94] on img at bounding box center [1235, 83] width 50 height 50
